Goal: Information Seeking & Learning: Learn about a topic

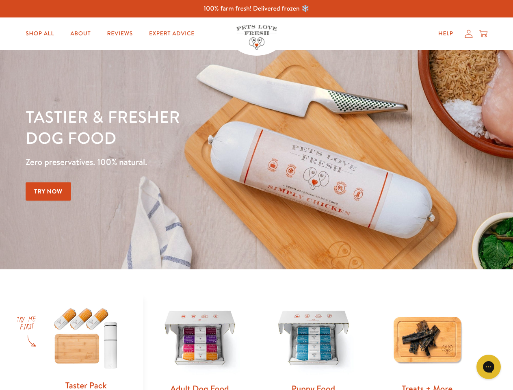
click at [256, 195] on div "Tastier & fresher dog food Zero preservatives. 100% natural. Try Now" at bounding box center [180, 159] width 308 height 107
click at [488, 367] on icon "Gorgias live chat" at bounding box center [488, 367] width 8 height 8
